Goal: Information Seeking & Learning: Learn about a topic

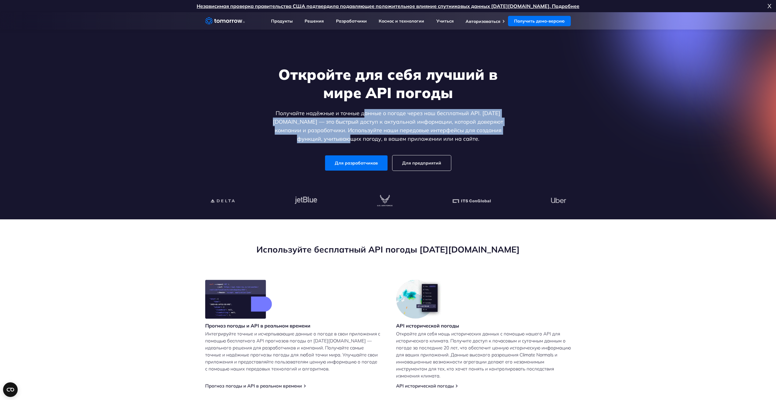
drag, startPoint x: 374, startPoint y: 118, endPoint x: 380, endPoint y: 135, distance: 18.1
click at [376, 141] on font "Получайте надёжные и точные данные о погоде через наш бесплатный API. [DATE][DO…" at bounding box center [388, 126] width 230 height 33
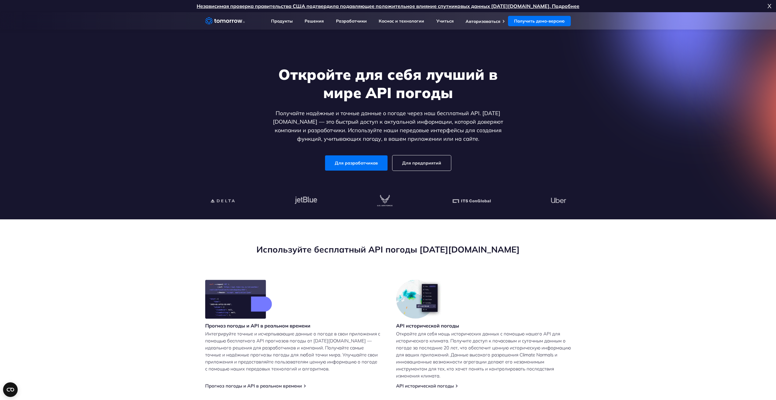
click at [379, 135] on font "Получайте надёжные и точные данные о погоде через наш бесплатный API. [DATE][DO…" at bounding box center [388, 126] width 230 height 33
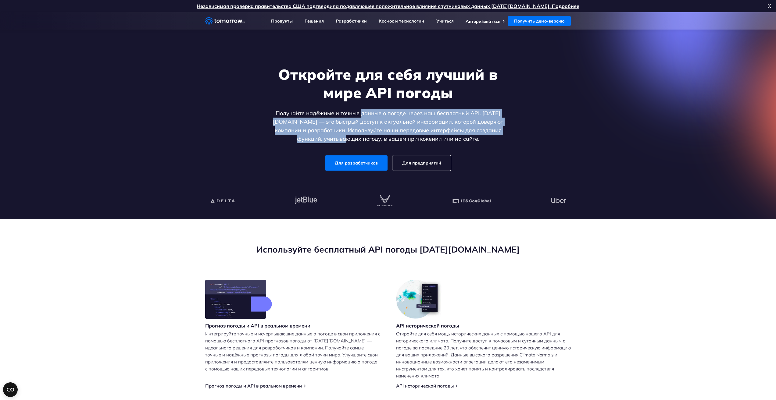
drag, startPoint x: 371, startPoint y: 117, endPoint x: 371, endPoint y: 137, distance: 20.4
click at [371, 137] on p "Получайте надёжные и точные данные о погоде через наш бесплатный API. [DATE][DO…" at bounding box center [387, 126] width 235 height 34
click at [371, 137] on font "Получайте надёжные и точные данные о погоде через наш бесплатный API. [DATE][DO…" at bounding box center [388, 126] width 230 height 33
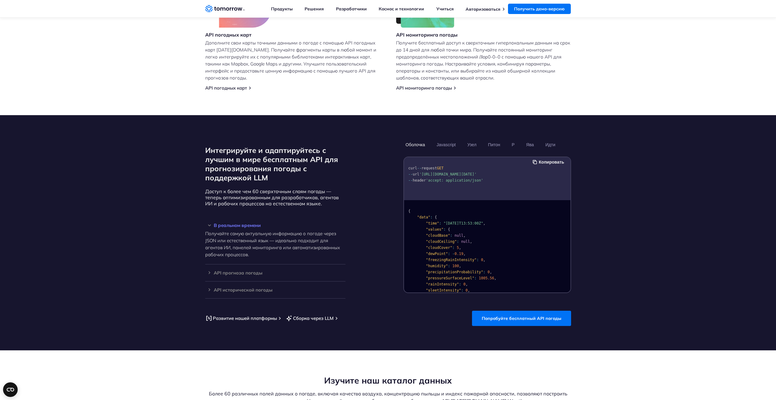
scroll to position [427, 0]
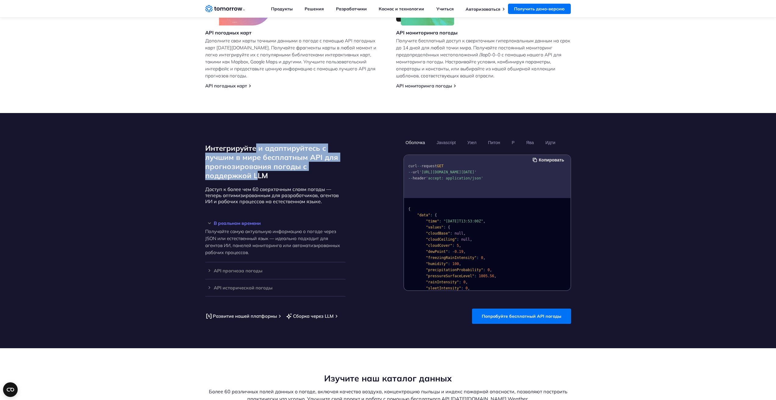
drag, startPoint x: 255, startPoint y: 152, endPoint x: 258, endPoint y: 176, distance: 23.3
click at [257, 176] on font "Интегрируйте и адаптируйтесь с лучшим в мире бесплатным API для прогнозирования…" at bounding box center [271, 162] width 133 height 37
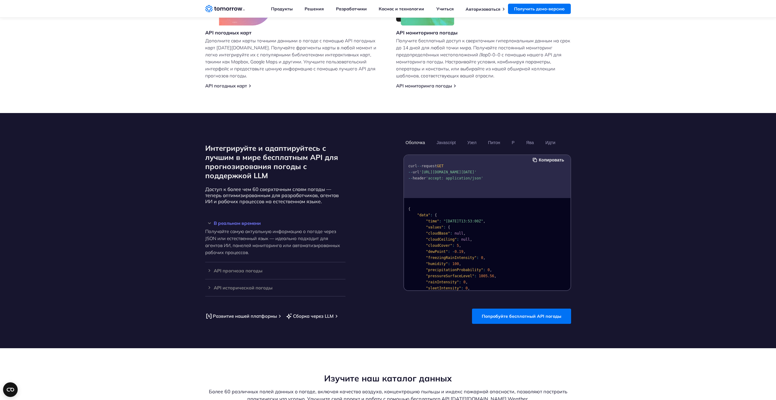
click at [262, 173] on font "Интегрируйте и адаптируйтесь с лучшим в мире бесплатным API для прогнозирования…" at bounding box center [271, 162] width 133 height 37
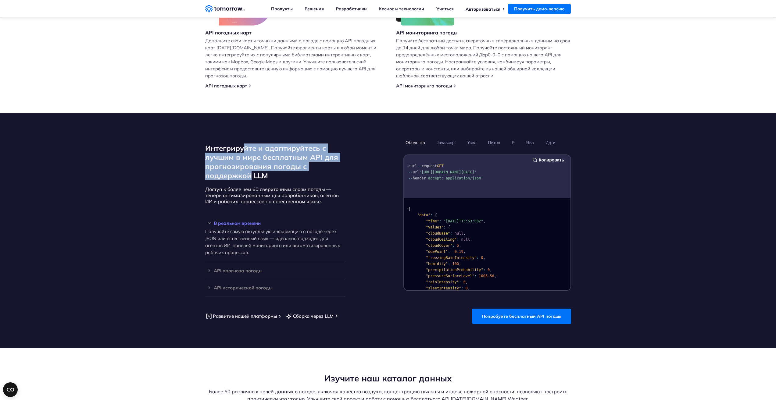
drag, startPoint x: 245, startPoint y: 150, endPoint x: 252, endPoint y: 178, distance: 29.4
click at [252, 178] on font "Интегрируйте и адаптируйтесь с лучшим в мире бесплатным API для прогнозирования…" at bounding box center [271, 162] width 133 height 37
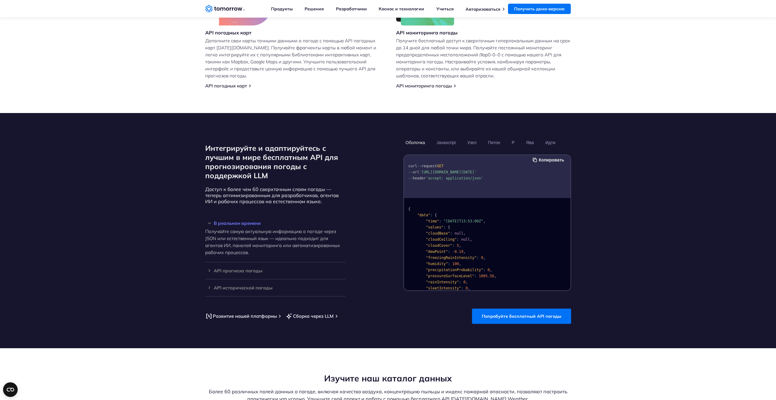
click at [263, 177] on font "Интегрируйте и адаптируйтесь с лучшим в мире бесплатным API для прогнозирования…" at bounding box center [271, 162] width 133 height 37
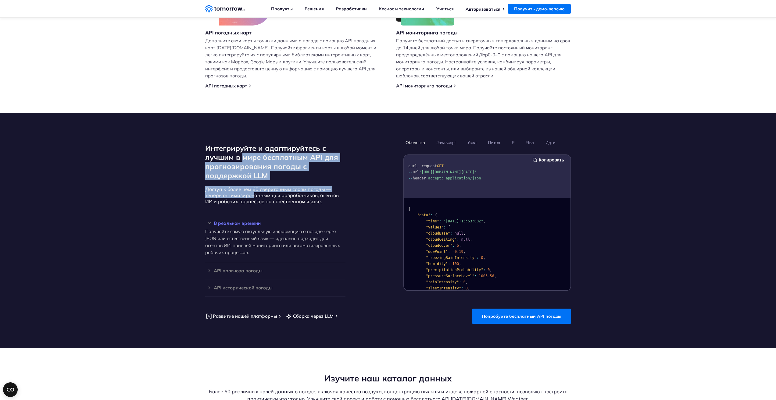
drag, startPoint x: 243, startPoint y: 165, endPoint x: 255, endPoint y: 195, distance: 32.4
click at [255, 195] on div "Интегрируйте и адаптируйтесь с лучшим в мире бесплатным API для прогнозирования…" at bounding box center [275, 216] width 140 height 159
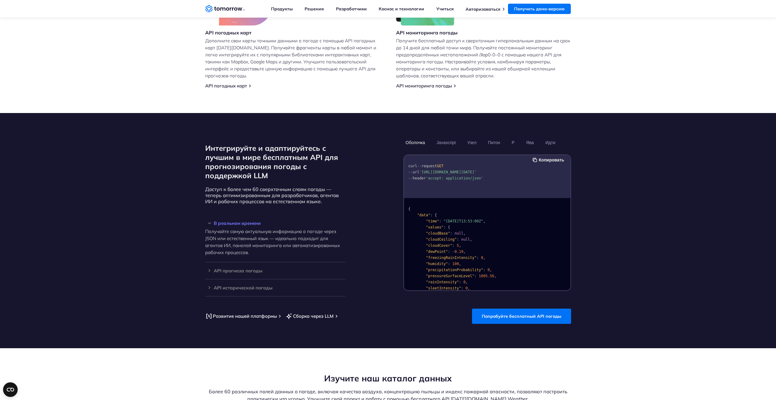
click at [259, 193] on font "Доступ к более чем 60 сверхточным слоям погоды — теперь оптимизированным для ра…" at bounding box center [272, 195] width 134 height 18
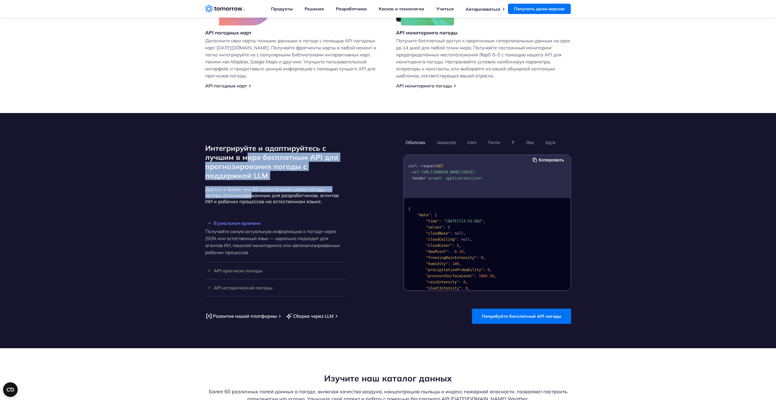
drag, startPoint x: 248, startPoint y: 162, endPoint x: 257, endPoint y: 194, distance: 33.9
click at [252, 194] on div "Интегрируйте и адаптируйтесь с лучшим в мире бесплатным API для прогнозирования…" at bounding box center [275, 216] width 140 height 159
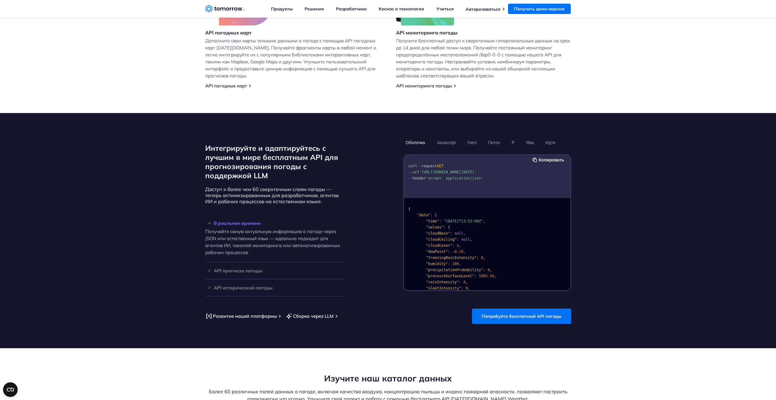
drag, startPoint x: 257, startPoint y: 194, endPoint x: 257, endPoint y: 187, distance: 7.3
click at [257, 194] on font "Доступ к более чем 60 сверхточным слоям погоды — теперь оптимизированным для ра…" at bounding box center [272, 195] width 134 height 18
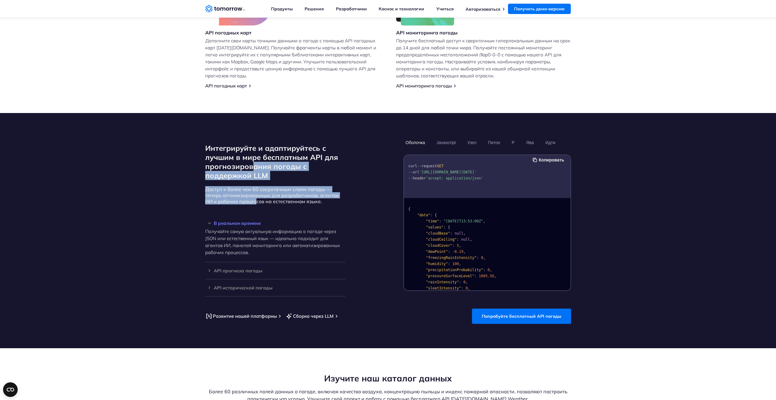
drag, startPoint x: 252, startPoint y: 187, endPoint x: 255, endPoint y: 203, distance: 16.8
click at [255, 203] on div "Интегрируйте и адаптируйтесь с лучшим в мире бесплатным API для прогнозирования…" at bounding box center [275, 216] width 140 height 159
click at [257, 202] on font "Доступ к более чем 60 сверхточным слоям погоды — теперь оптимизированным для ра…" at bounding box center [272, 195] width 134 height 18
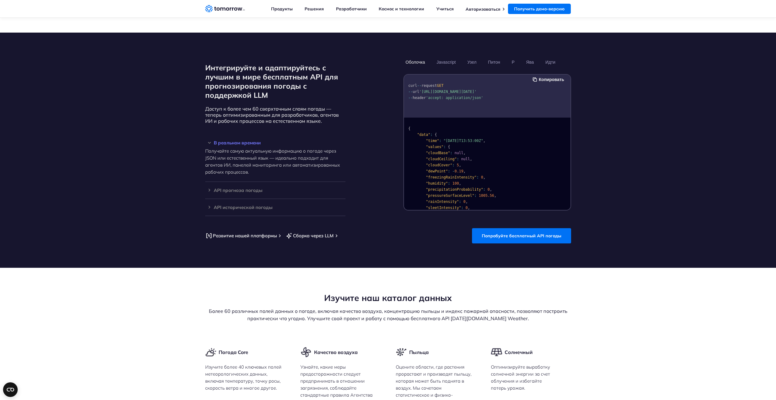
scroll to position [519, 0]
